Goal: Download file/media

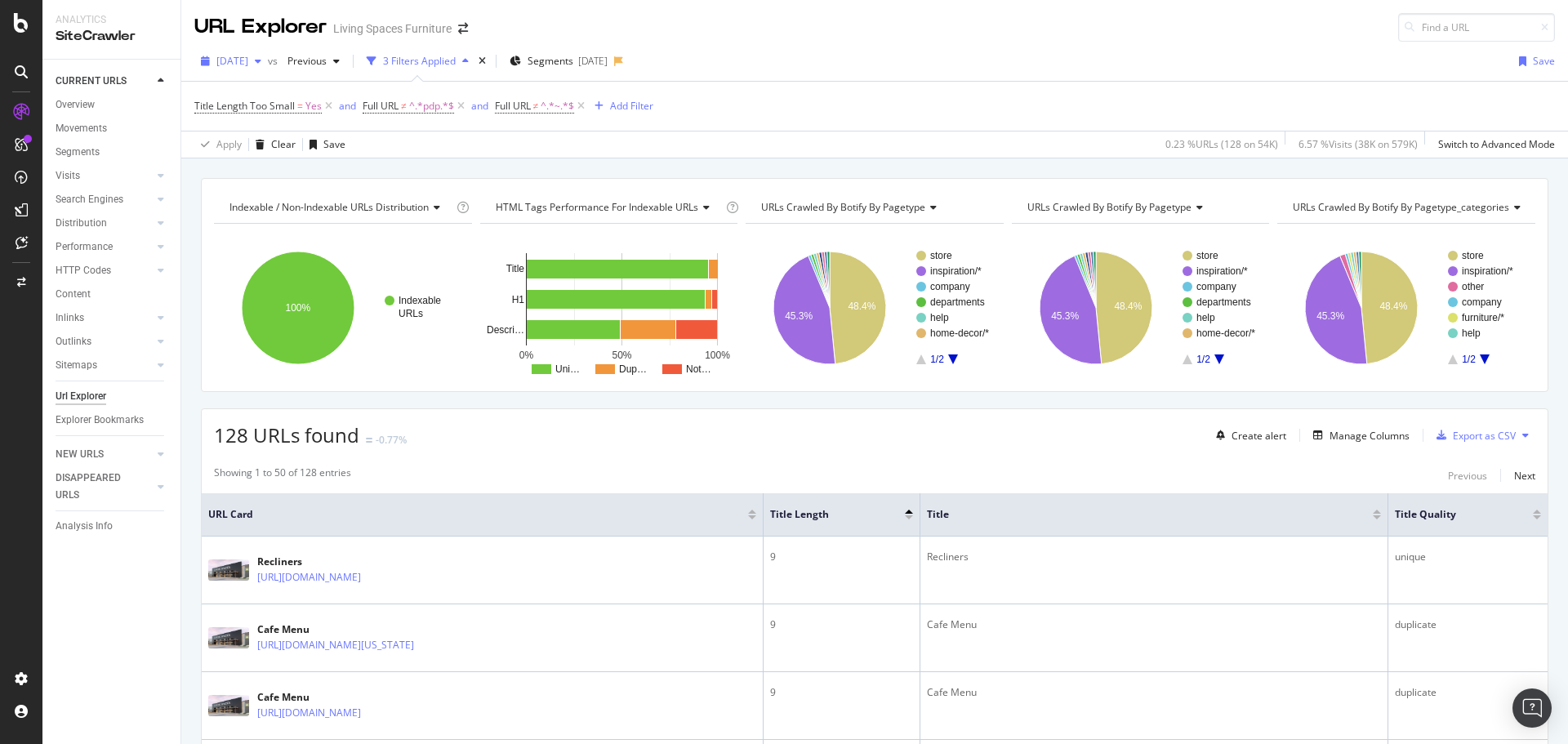
click at [252, 70] on div "[DATE]" at bounding box center [231, 61] width 74 height 25
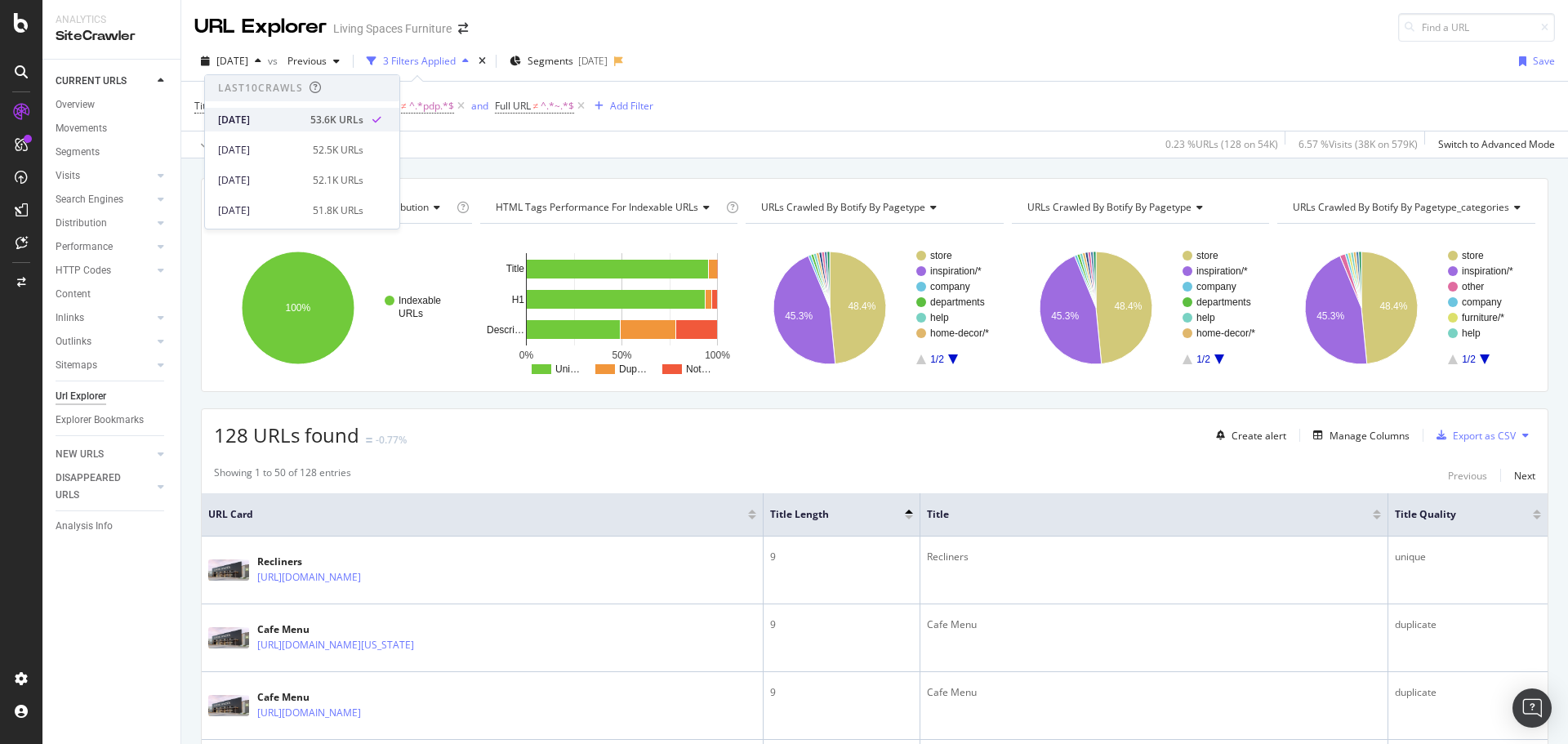
click at [311, 121] on div "53.6K URLs" at bounding box center [337, 120] width 53 height 15
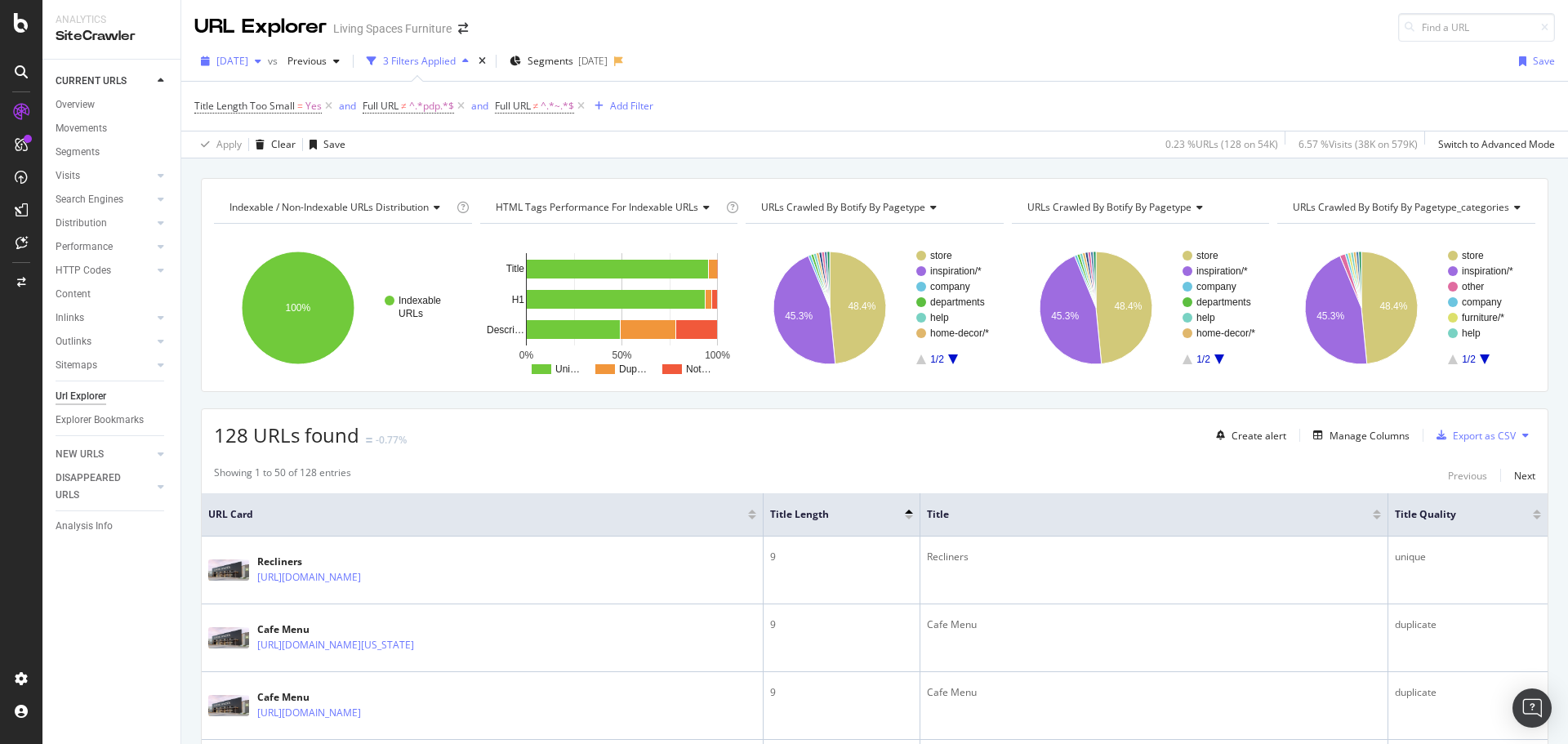
click at [249, 64] on span "[DATE]" at bounding box center [232, 60] width 31 height 14
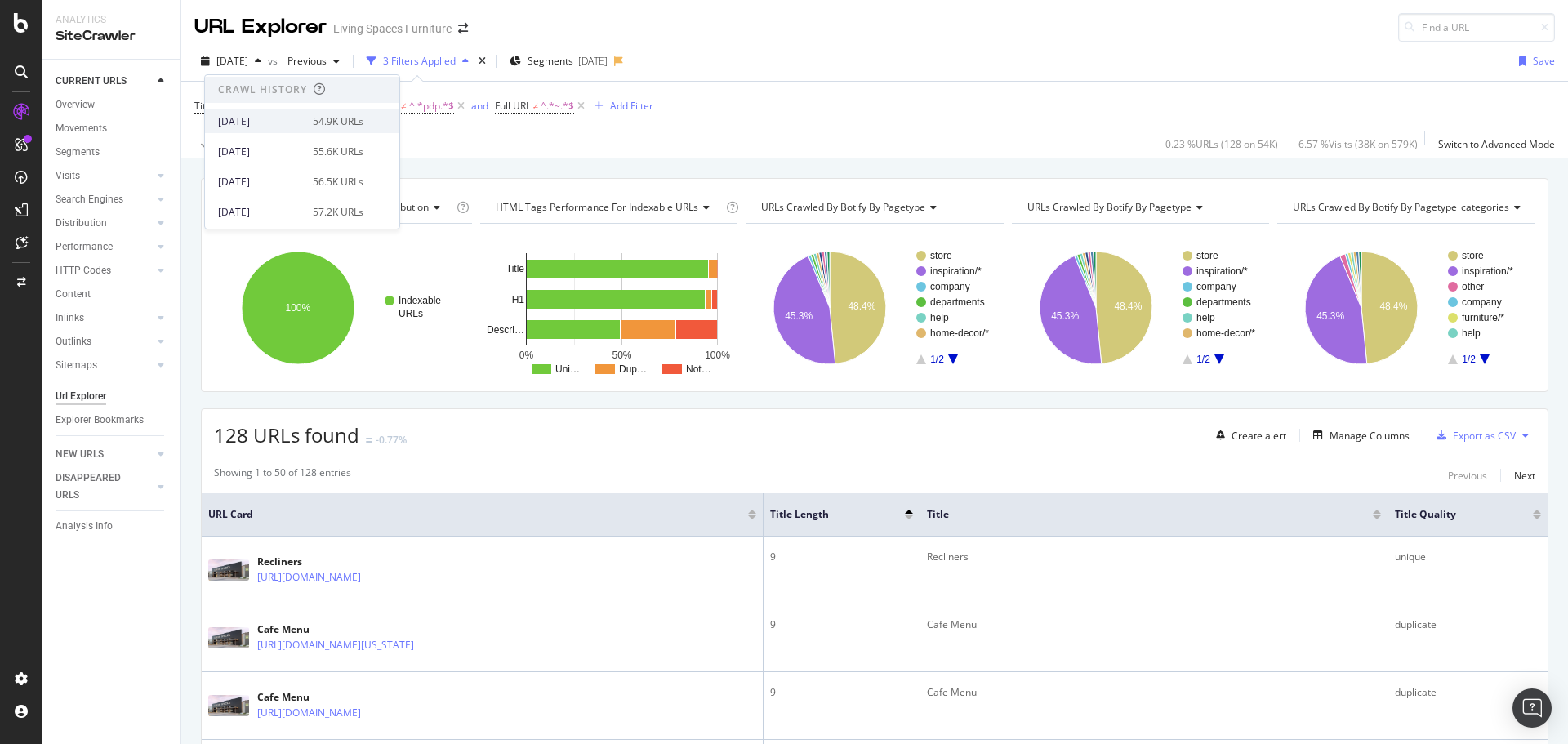
click at [275, 121] on div "[DATE]" at bounding box center [260, 122] width 85 height 15
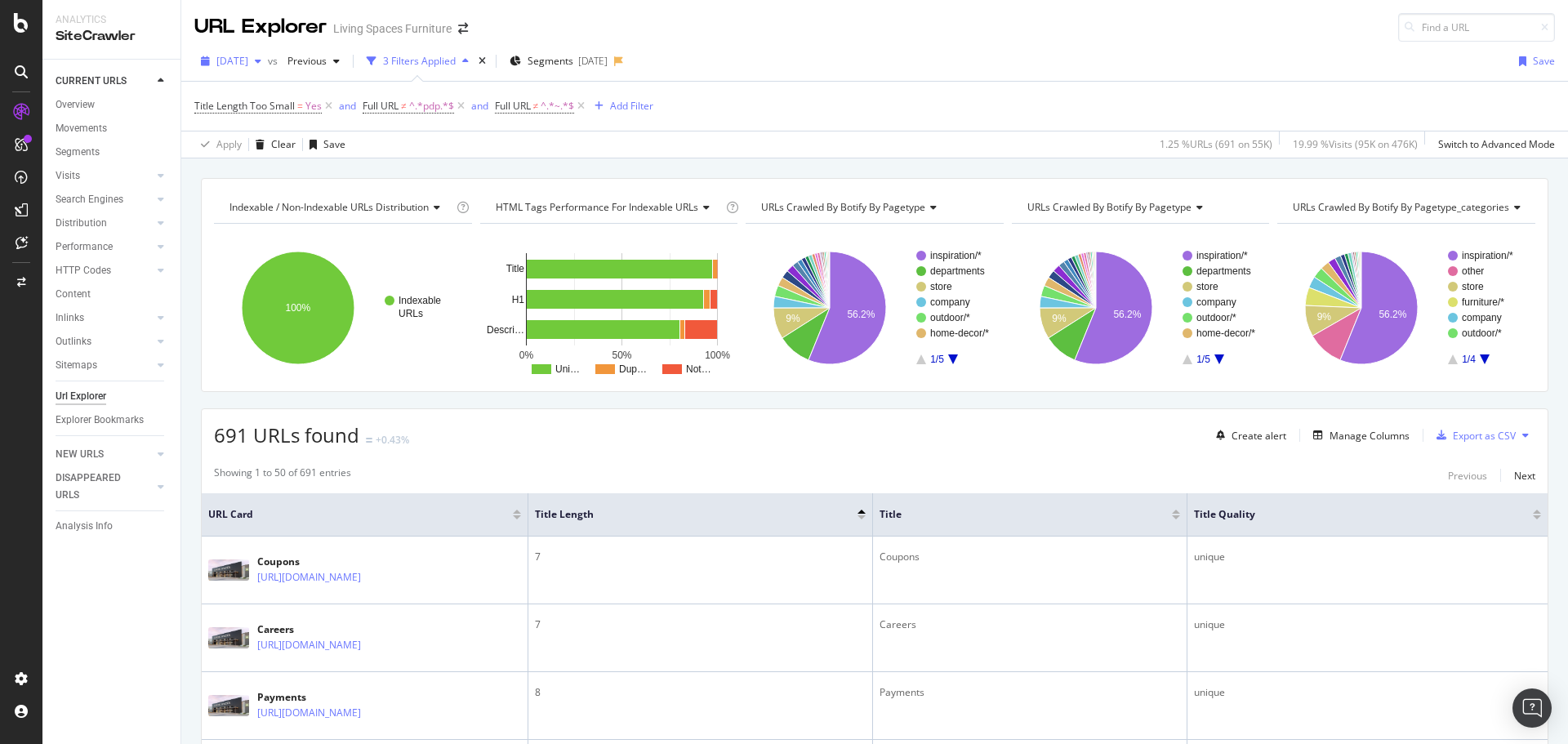
click at [234, 63] on span "[DATE]" at bounding box center [232, 60] width 31 height 14
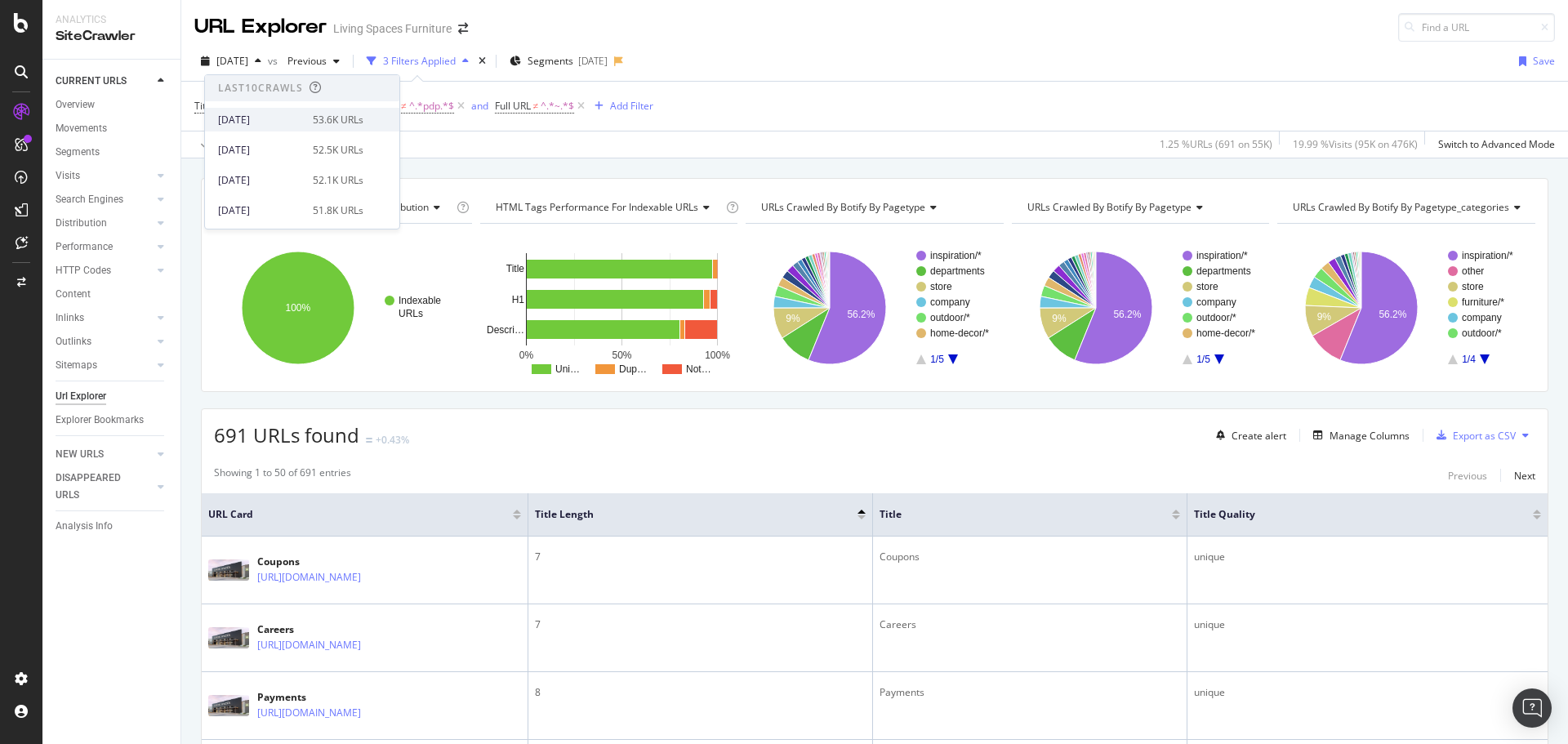
click at [276, 123] on div "[DATE]" at bounding box center [260, 120] width 85 height 15
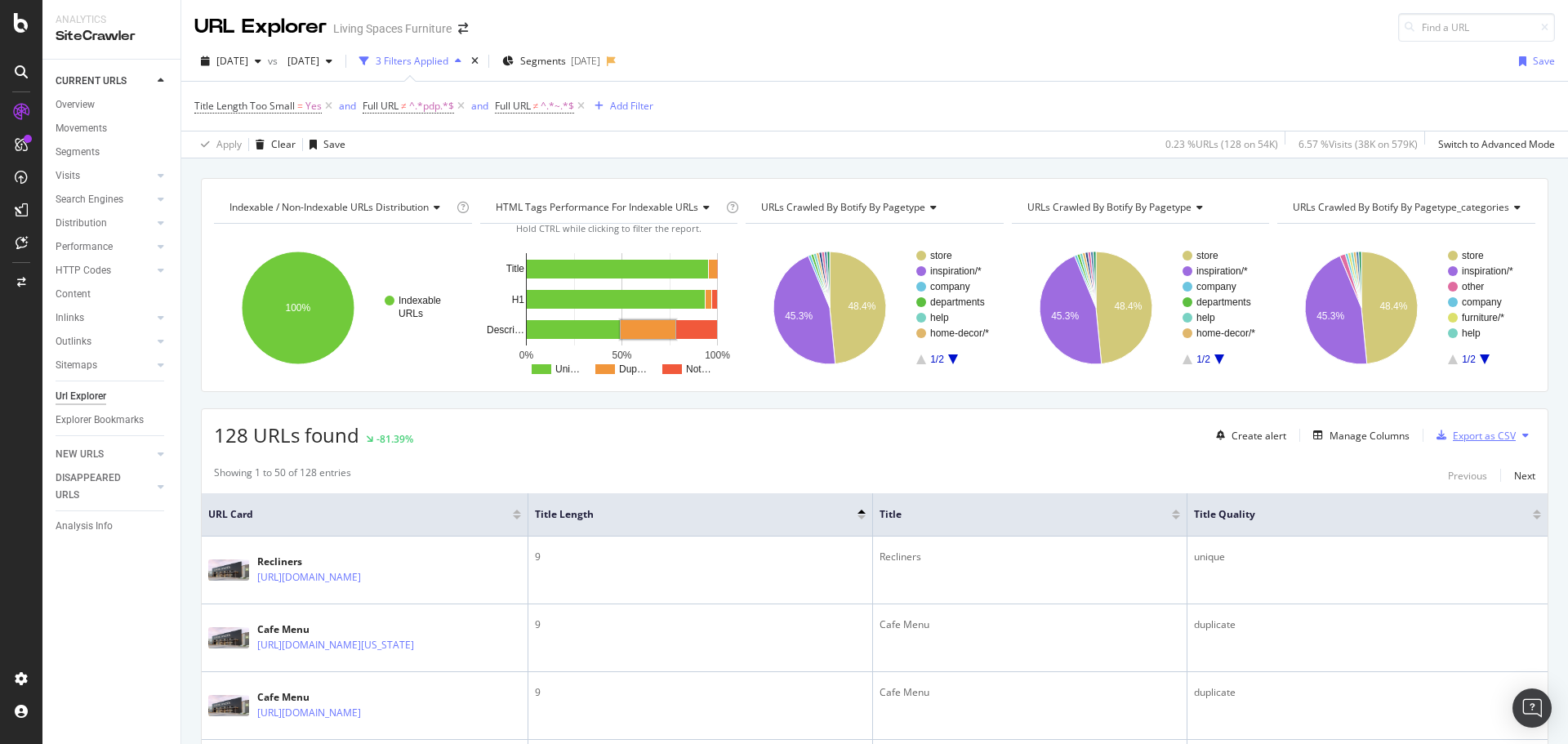
click at [1453, 431] on div "Export as CSV" at bounding box center [1484, 435] width 63 height 14
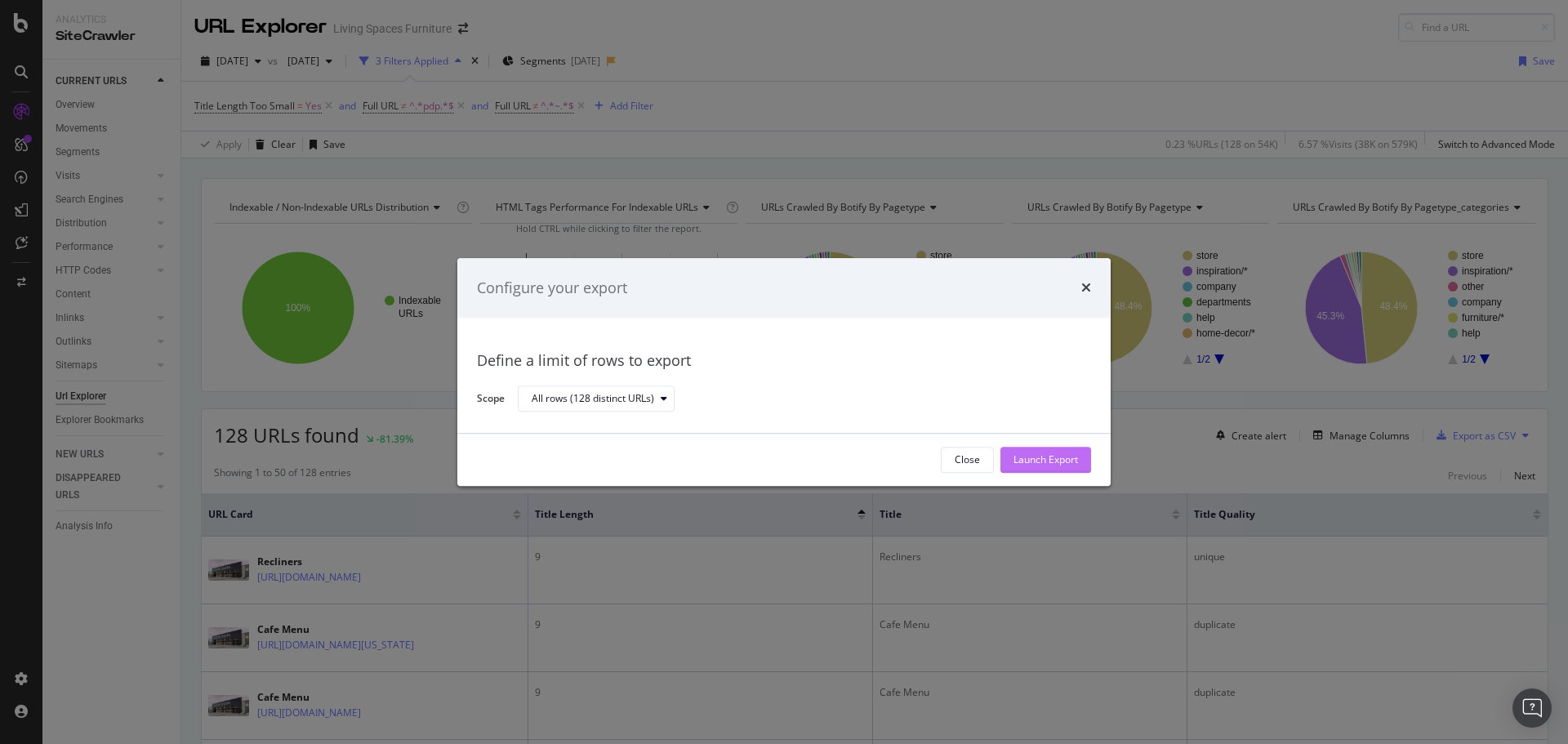
click at [1019, 459] on div "Launch Export" at bounding box center [1046, 460] width 65 height 14
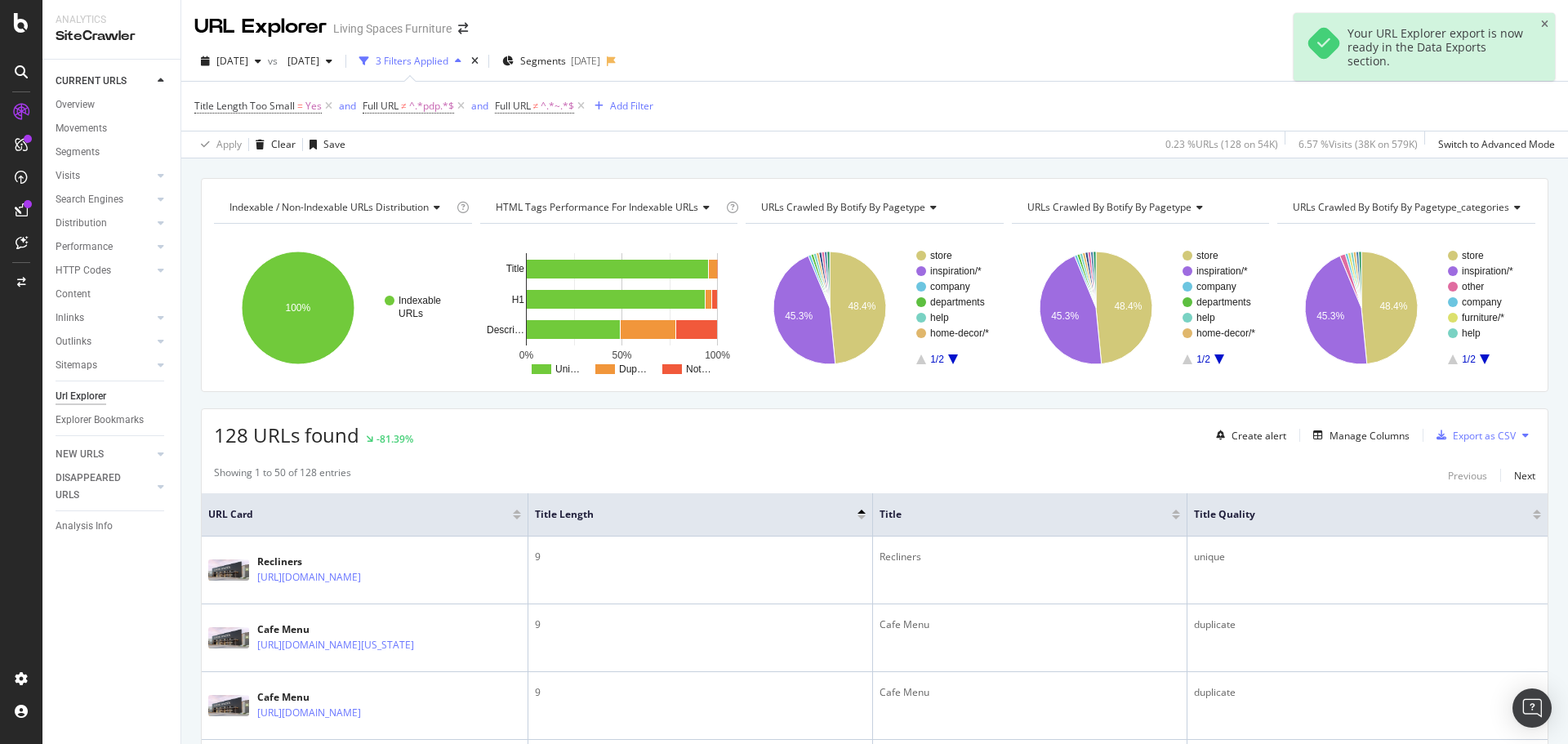
click at [1472, 39] on div "Your URL Explorer export is now ready in the Data Exports section." at bounding box center [1436, 47] width 178 height 41
click at [1319, 56] on div at bounding box center [1324, 43] width 36 height 36
click at [29, 208] on div at bounding box center [22, 210] width 27 height 27
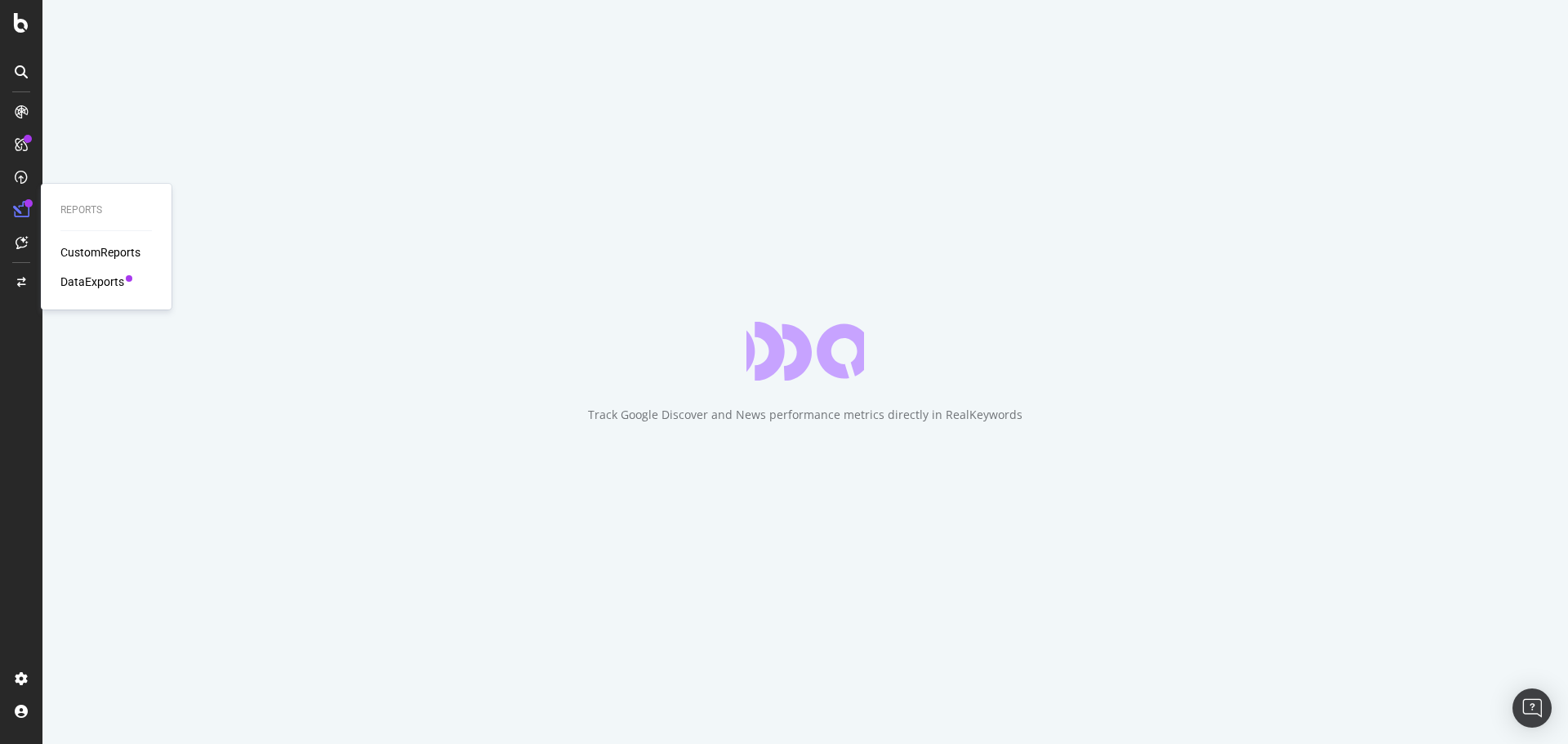
click at [92, 288] on div "DataExports" at bounding box center [92, 282] width 64 height 17
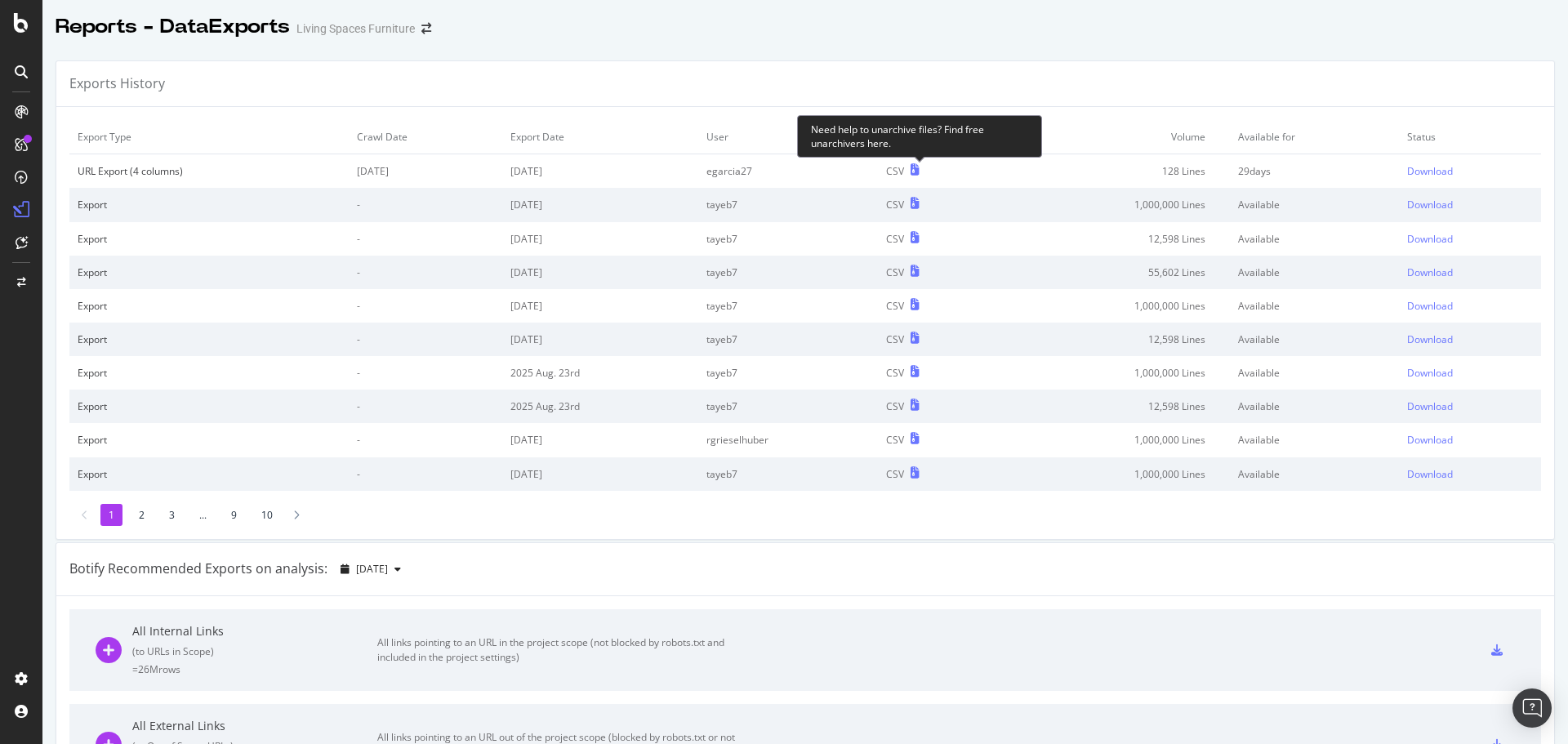
click at [918, 173] on icon at bounding box center [915, 170] width 9 height 12
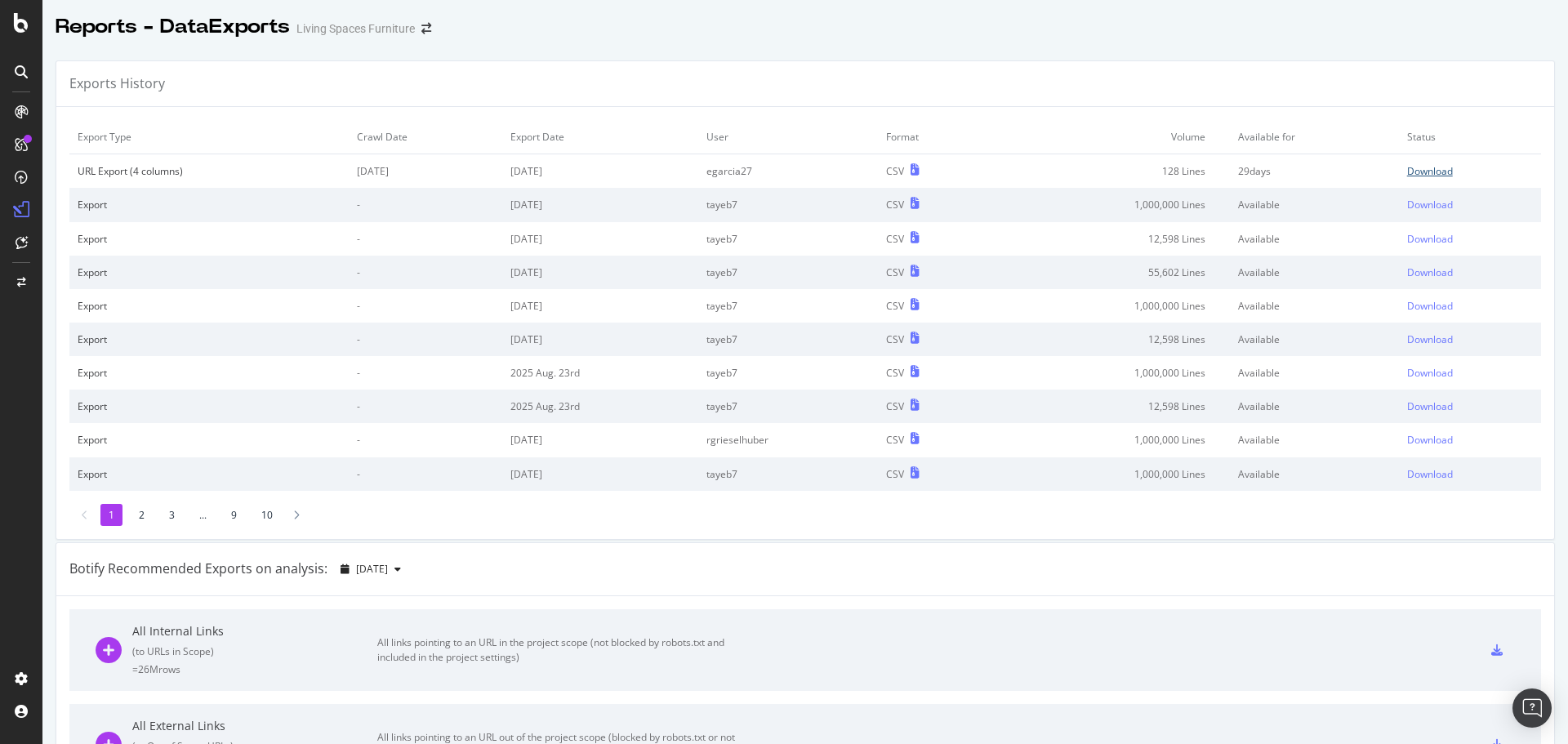
click at [1411, 164] on div "Download" at bounding box center [1430, 171] width 46 height 14
